Goal: Information Seeking & Learning: Learn about a topic

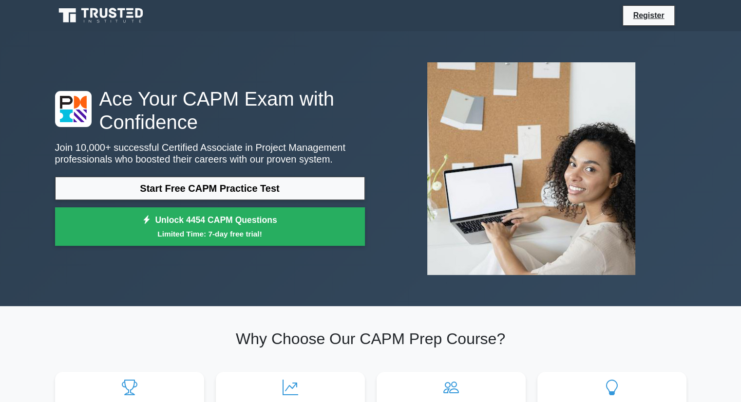
click at [478, 311] on section "Why Choose Our CAPM Prep Course? Experience Tailored Excellence 4454 questions …" at bounding box center [370, 399] width 643 height 186
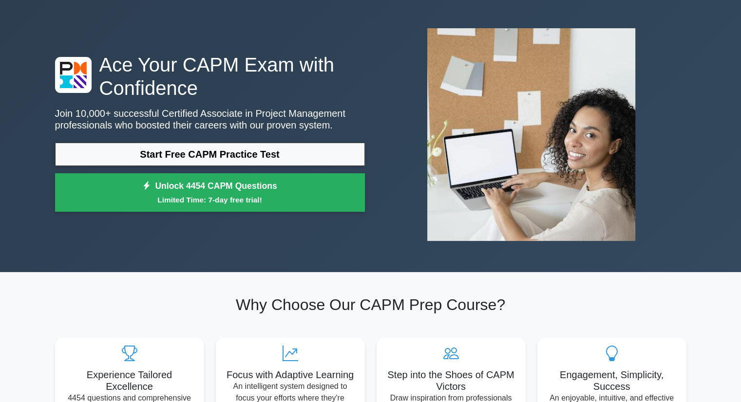
scroll to position [49, 0]
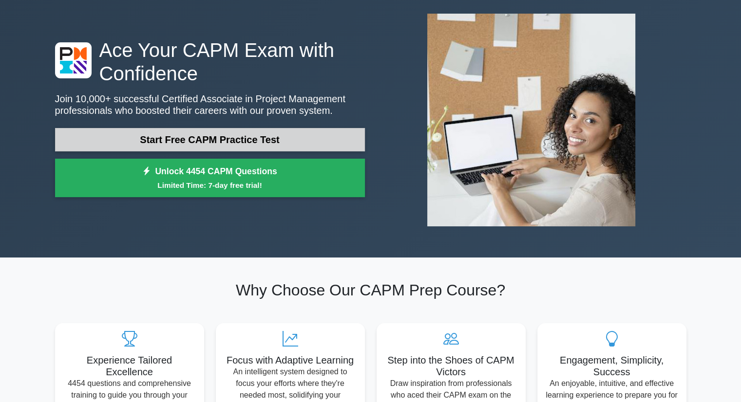
click at [335, 146] on link "Start Free CAPM Practice Test" at bounding box center [210, 139] width 310 height 23
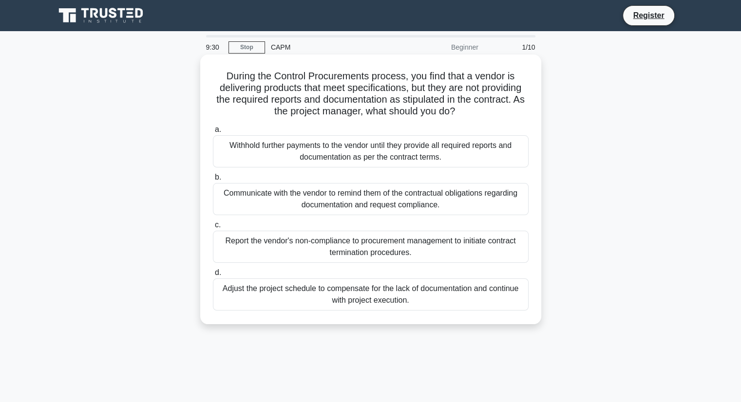
drag, startPoint x: 226, startPoint y: 75, endPoint x: 511, endPoint y: 118, distance: 288.3
click at [511, 118] on h5 "During the Control Procurements process, you find that a vendor is delivering p…" at bounding box center [371, 94] width 318 height 48
click at [376, 155] on div "Withhold further payments to the vendor until they provide all required reports…" at bounding box center [371, 151] width 316 height 32
click at [213, 133] on input "a. Withhold further payments to the vendor until they provide all required repo…" at bounding box center [213, 130] width 0 height 6
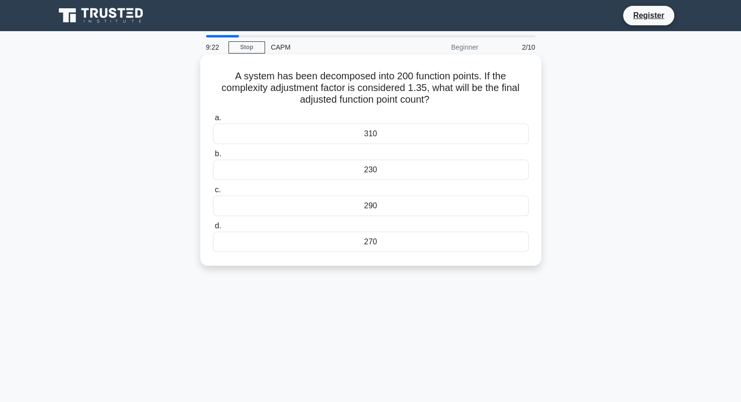
click at [385, 136] on div "310" at bounding box center [371, 134] width 316 height 20
click at [213, 121] on input "a. 310" at bounding box center [213, 118] width 0 height 6
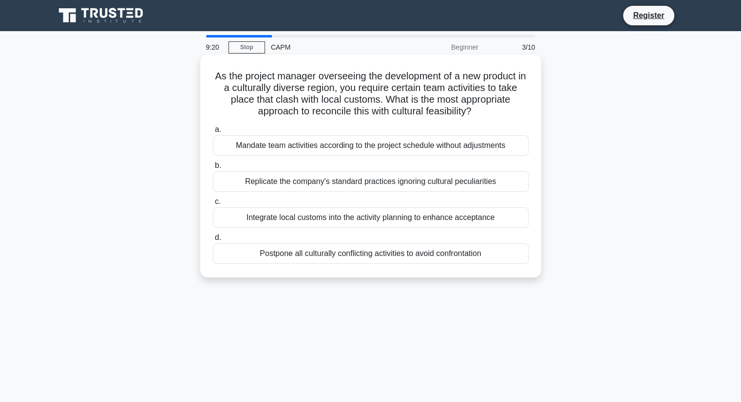
click at [377, 155] on div "Mandate team activities according to the project schedule without adjustments" at bounding box center [371, 145] width 316 height 20
click at [213, 133] on input "a. Mandate team activities according to the project schedule without adjustments" at bounding box center [213, 130] width 0 height 6
